Goal: Transaction & Acquisition: Purchase product/service

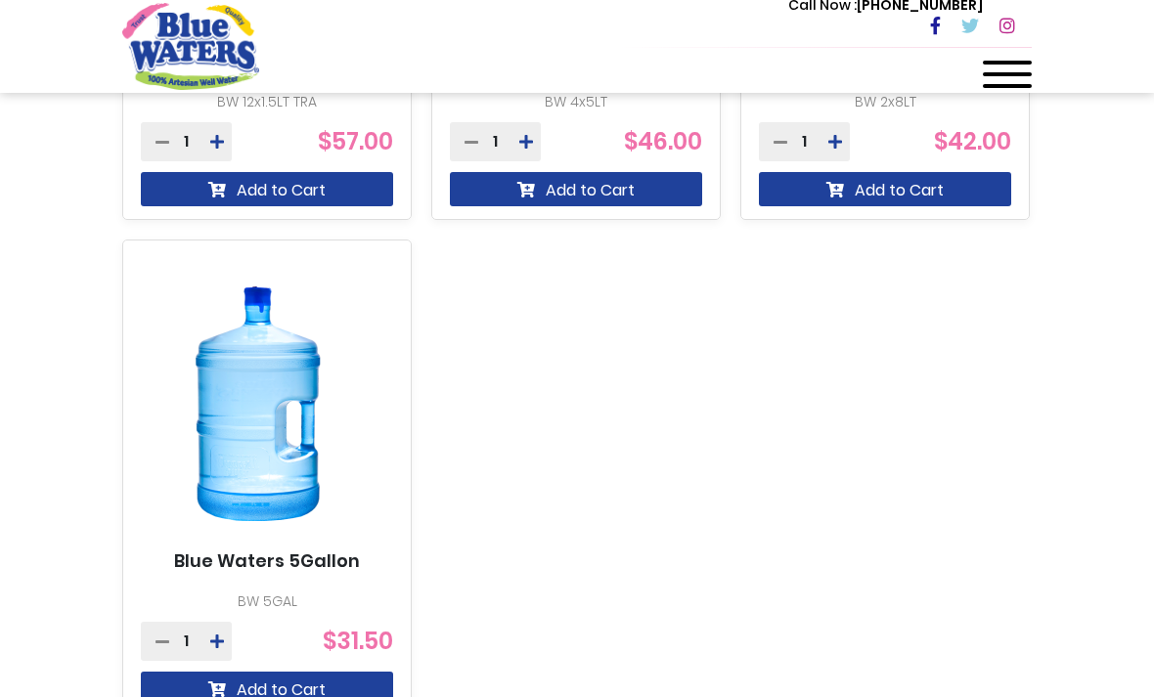
scroll to position [1640, 0]
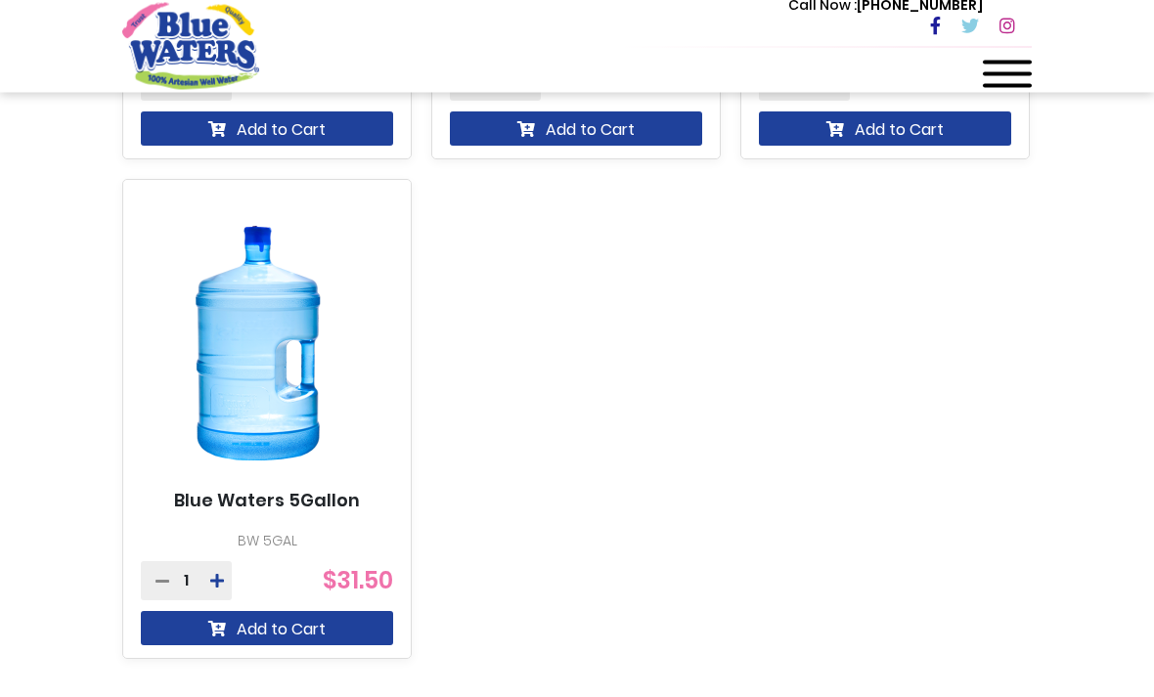
click at [220, 385] on img at bounding box center [258, 344] width 235 height 293
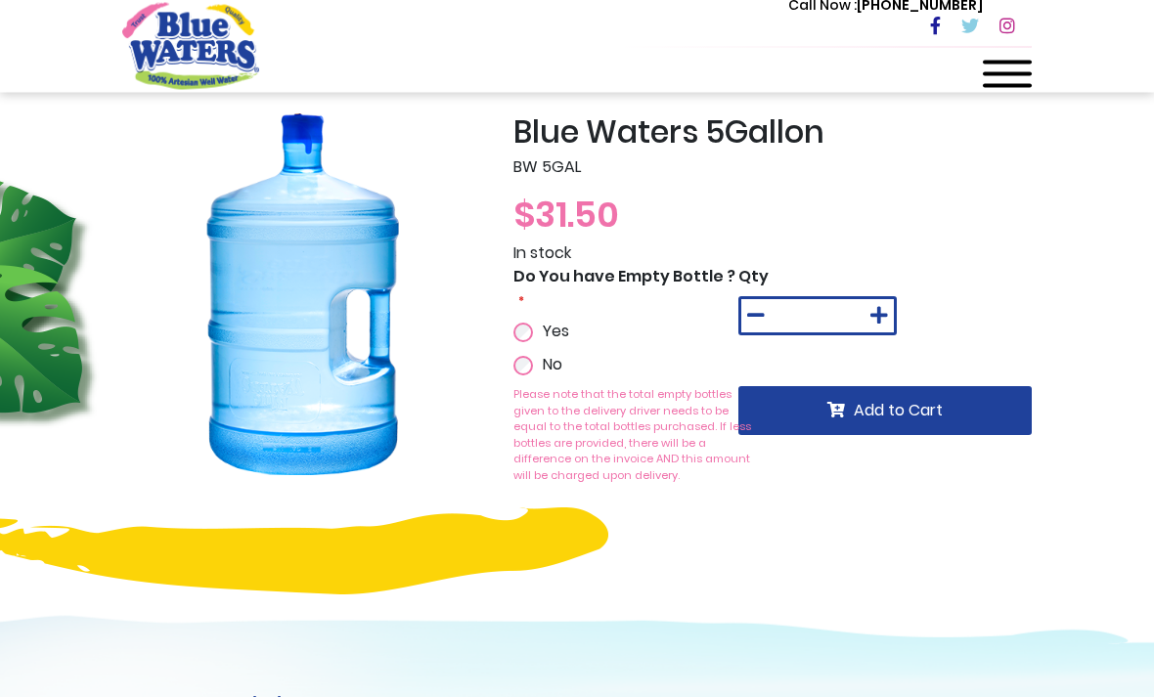
scroll to position [33, 0]
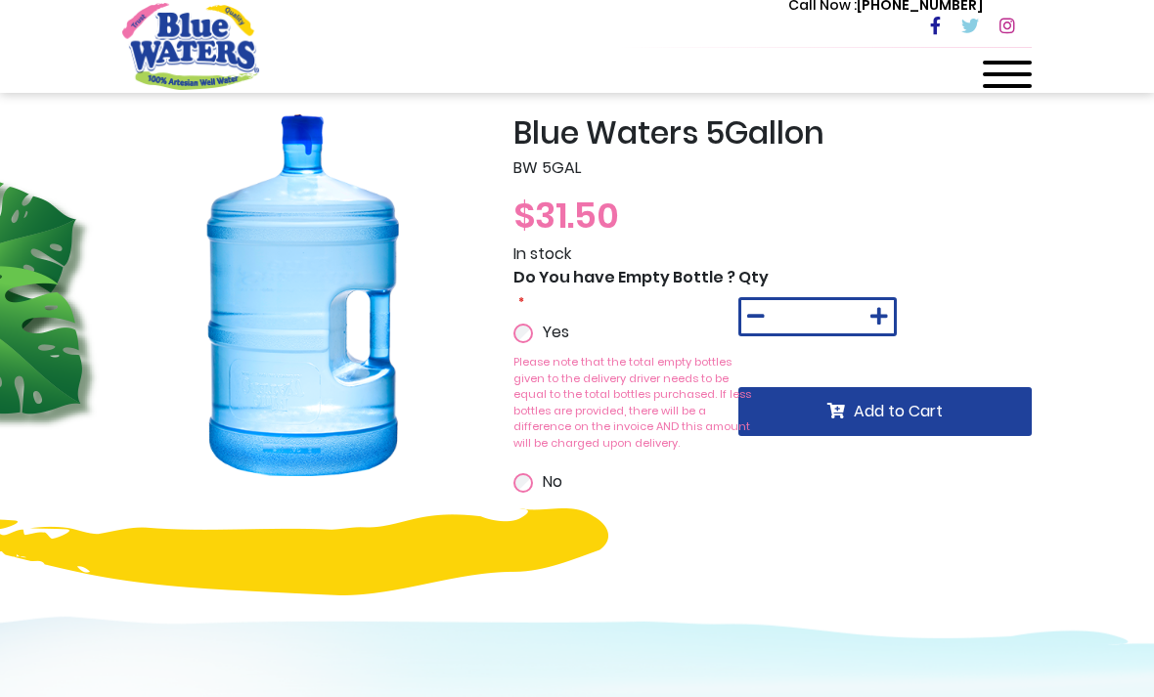
click at [516, 488] on div "No" at bounding box center [593, 482] width 158 height 23
click at [509, 481] on div "Blue Waters 5Gallon BW 5GAL $31.50 In stock Do You have Empty Bottle ? Yes Plea…" at bounding box center [773, 331] width 548 height 434
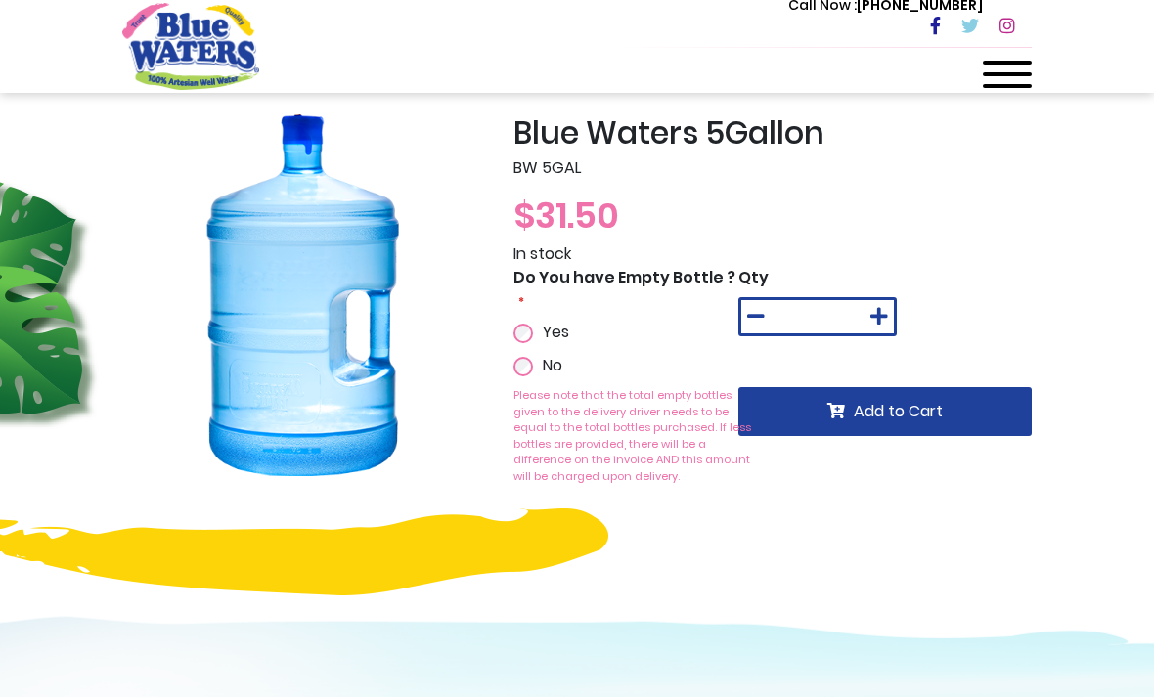
click at [941, 418] on span "Add to Cart" at bounding box center [898, 411] width 89 height 22
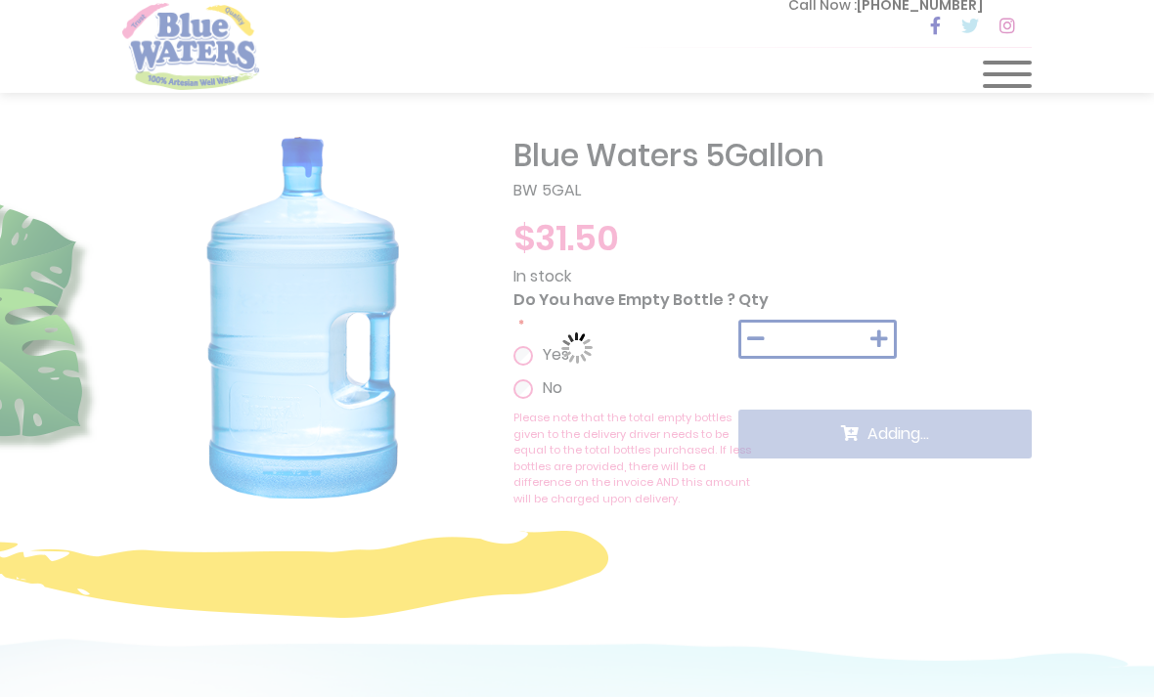
scroll to position [0, 0]
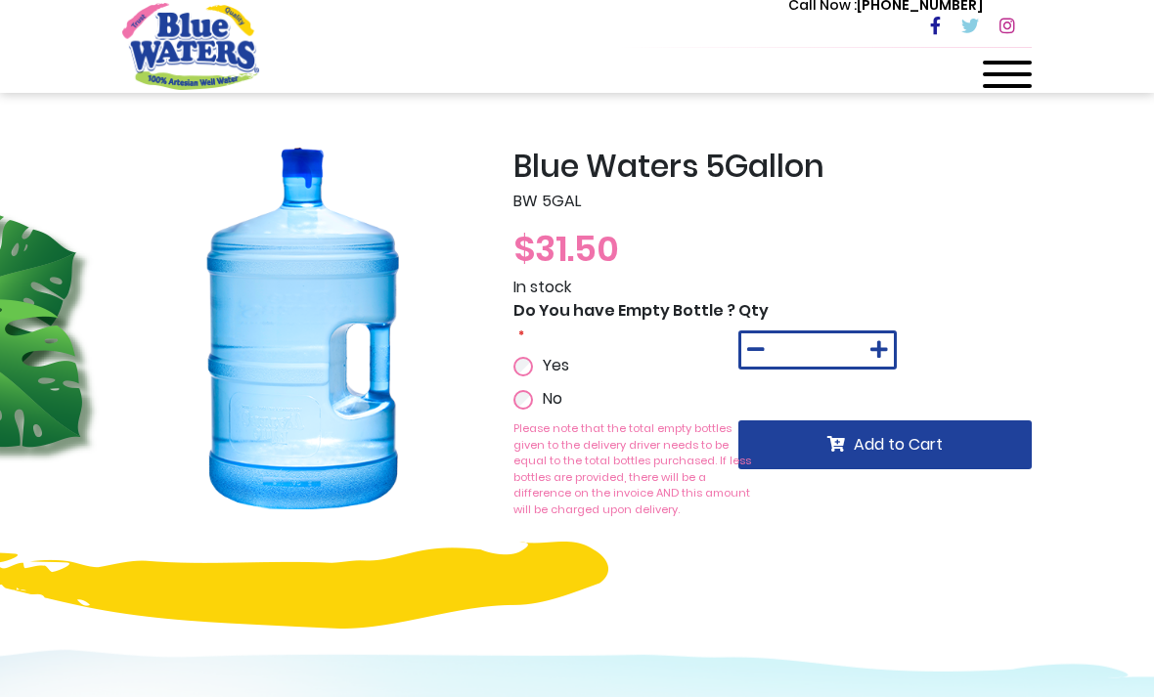
click at [156, 53] on img "store logo" at bounding box center [190, 46] width 137 height 86
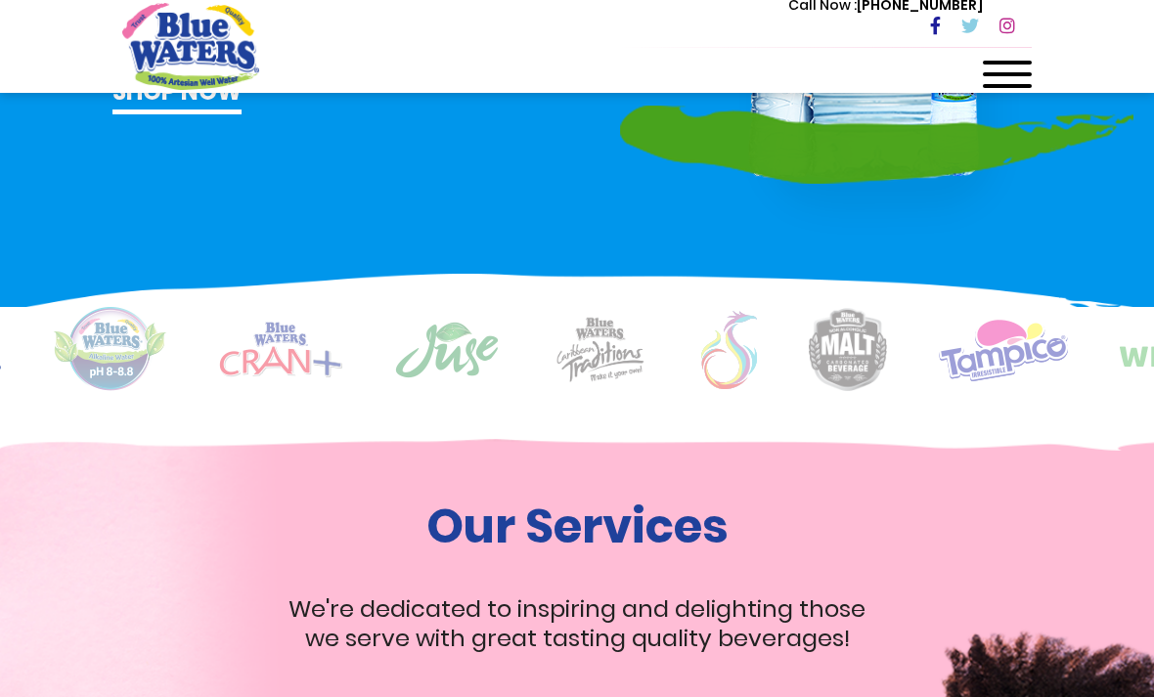
scroll to position [1335, 0]
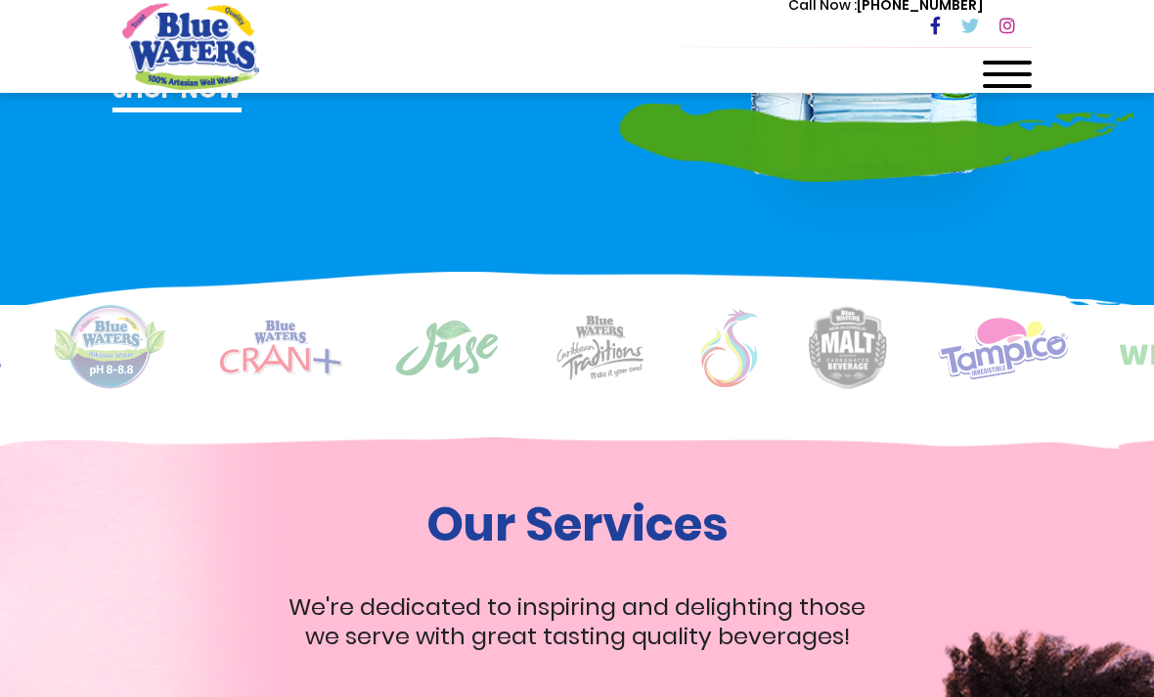
click at [1015, 81] on div at bounding box center [1007, 80] width 49 height 39
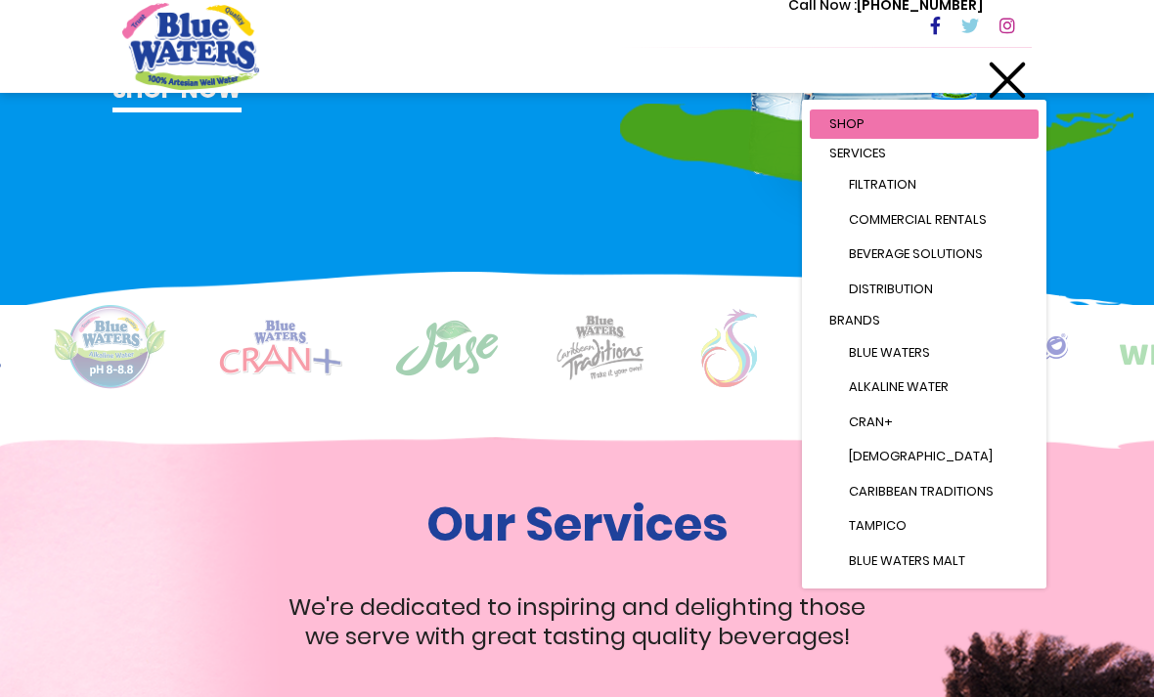
click at [893, 126] on link "Shop" at bounding box center [924, 124] width 229 height 29
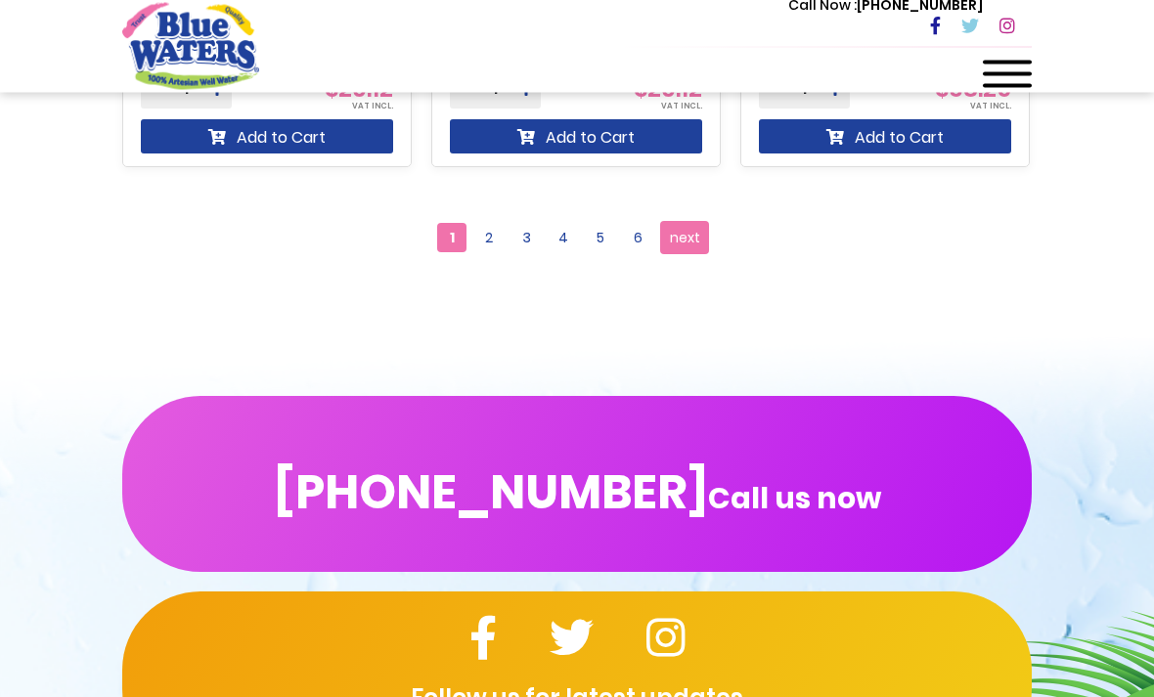
scroll to position [2621, 0]
